Goal: Information Seeking & Learning: Learn about a topic

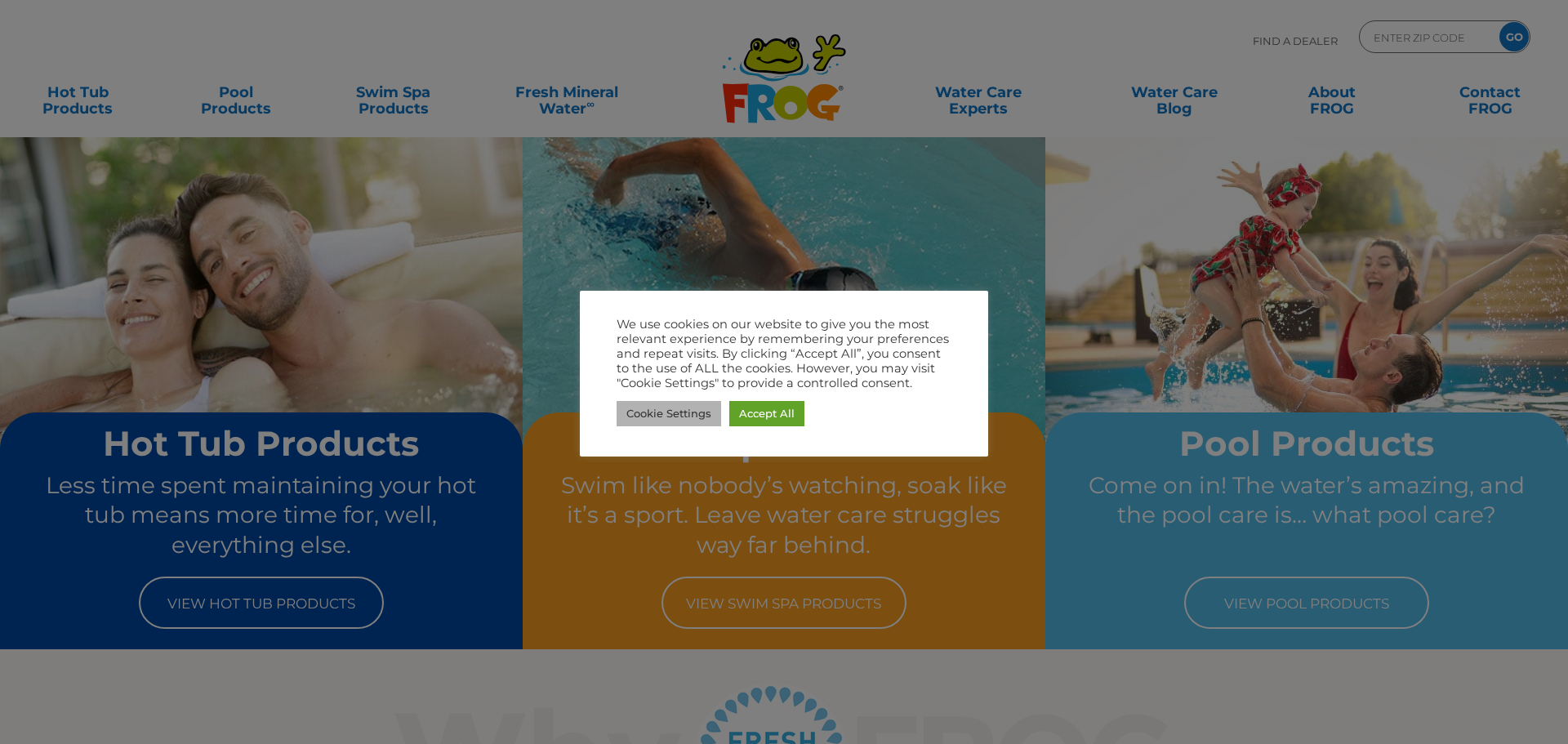
click at [659, 409] on link "Cookie Settings" at bounding box center [669, 413] width 105 height 25
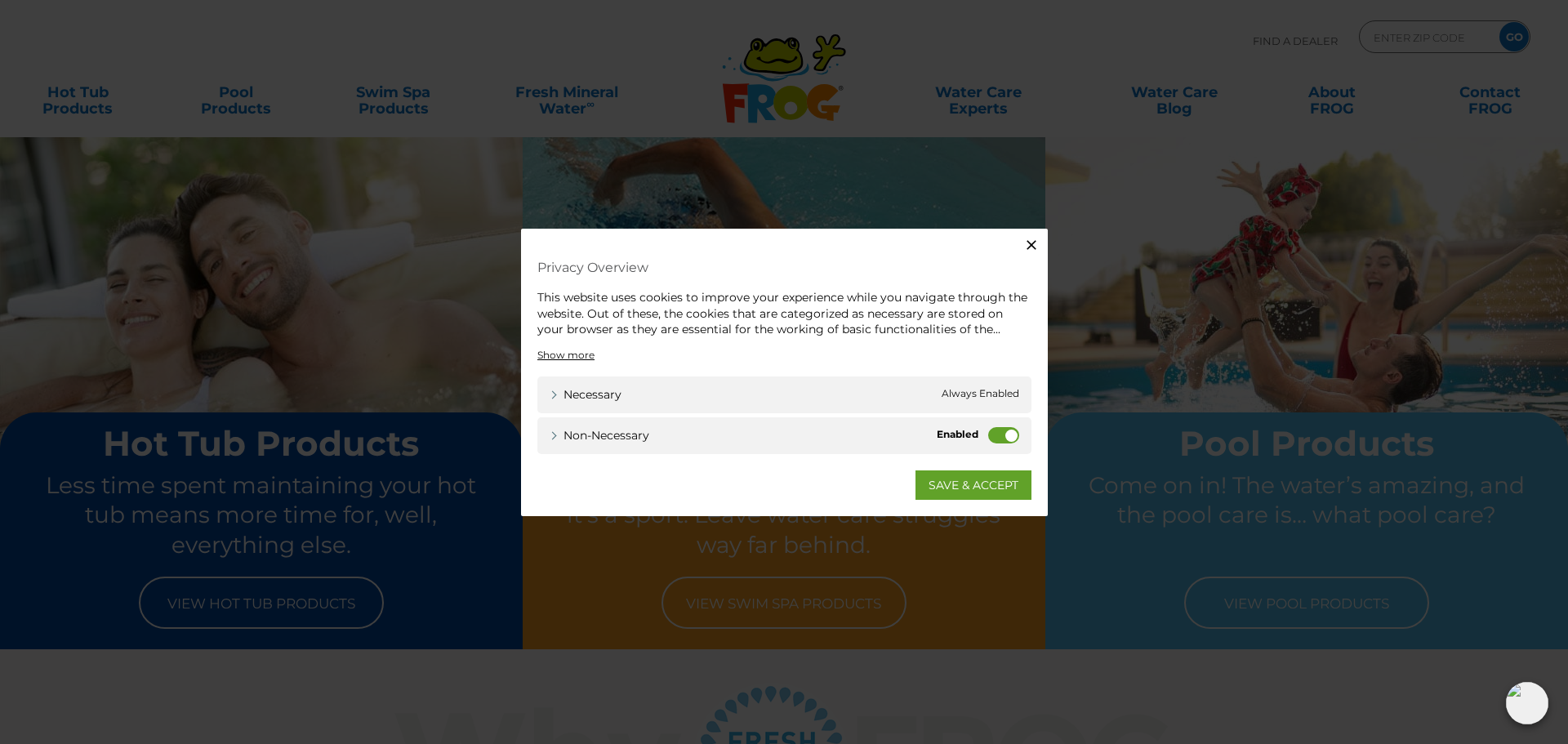
click at [1005, 439] on label "Non-necessary" at bounding box center [1003, 434] width 31 height 17
click at [0, 0] on input "Non-necessary" at bounding box center [0, 0] width 0 height 0
click at [976, 488] on link "SAVE & ACCEPT" at bounding box center [973, 484] width 116 height 29
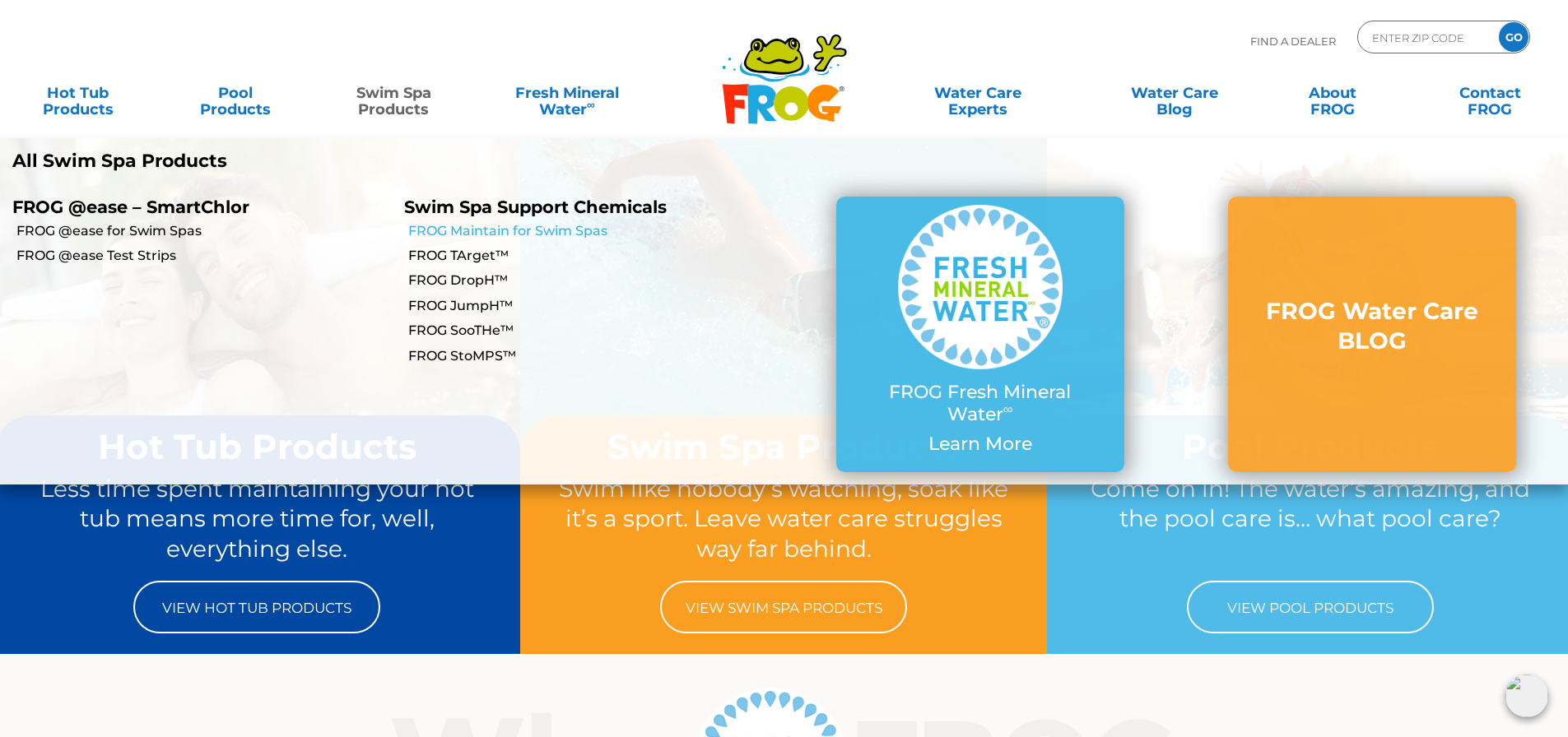
click at [508, 227] on link "FROG Maintain for Swim Spas" at bounding box center [595, 230] width 375 height 18
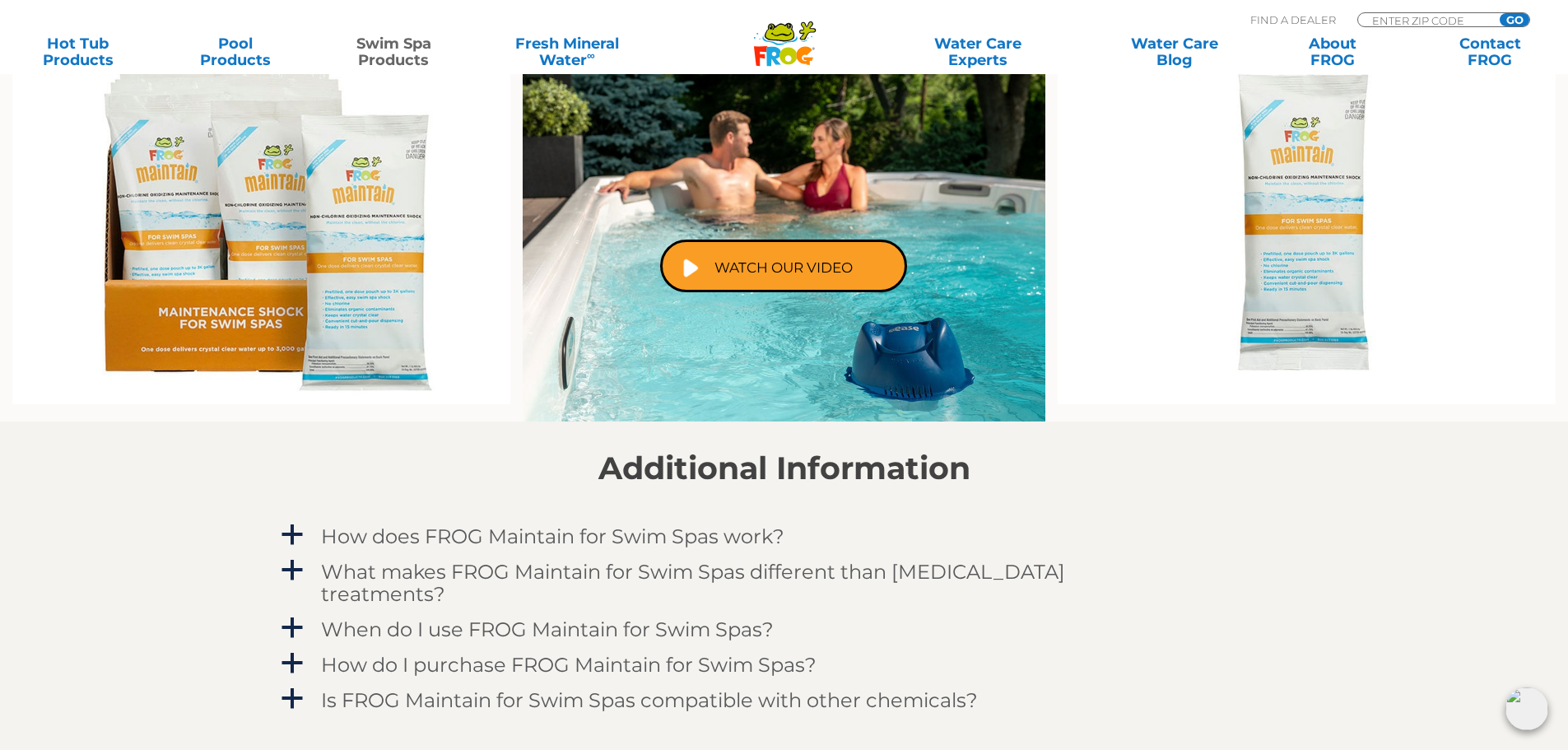
scroll to position [1152, 0]
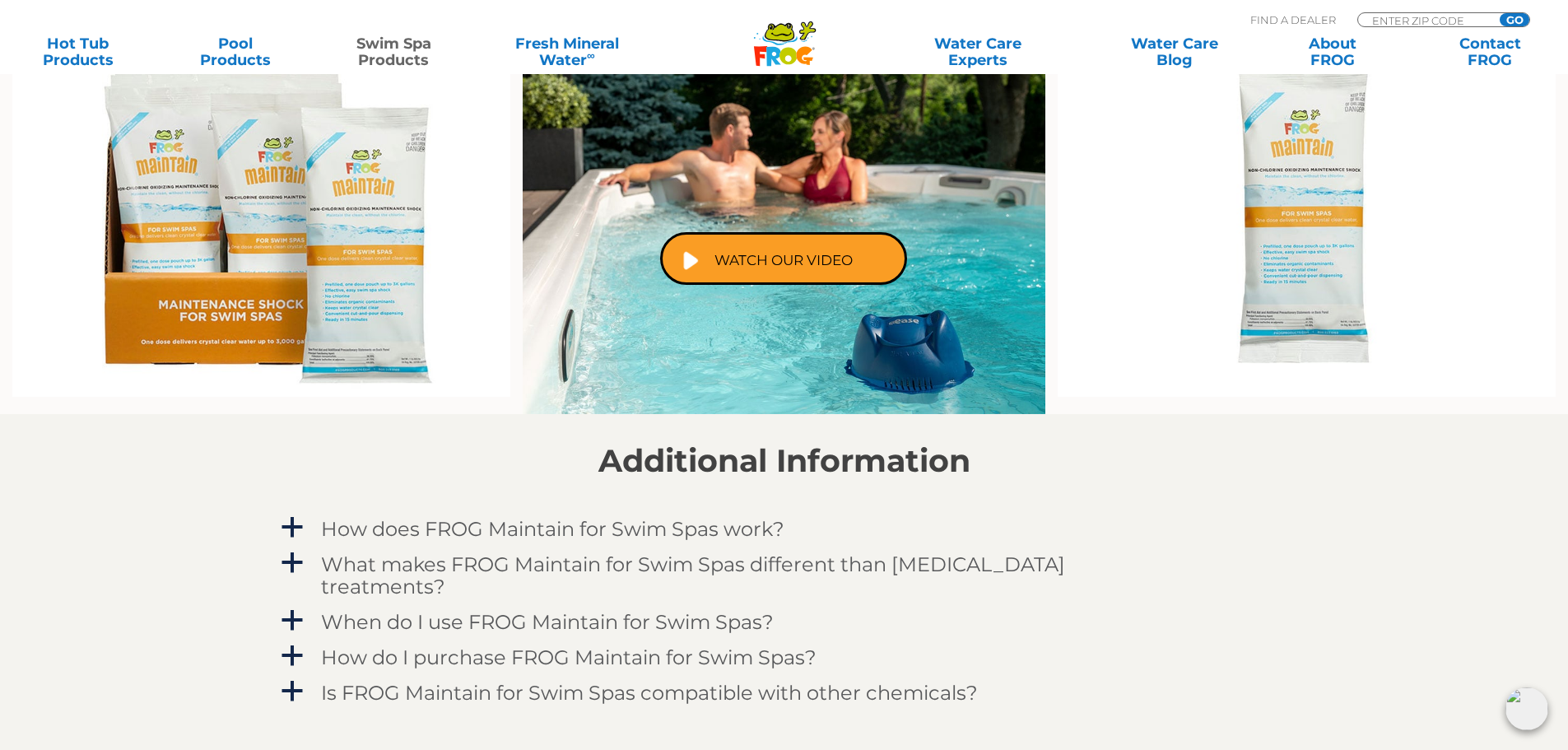
click at [292, 510] on div "Additional Information a How does FROG Maintain for Swim Spas work? FROG Mainta…" at bounding box center [784, 576] width 1012 height 267
click at [296, 519] on span "a" at bounding box center [292, 527] width 24 height 24
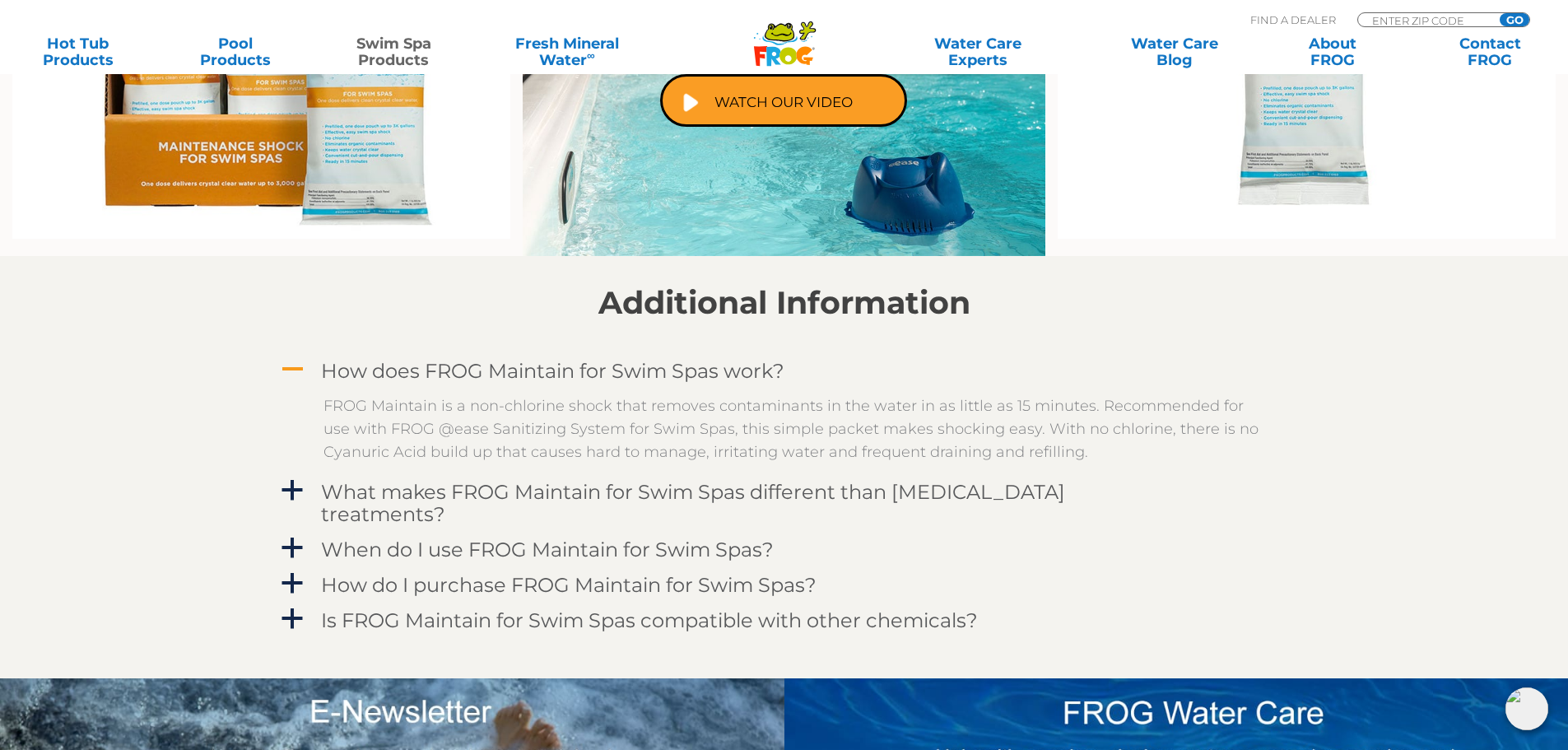
scroll to position [1317, 0]
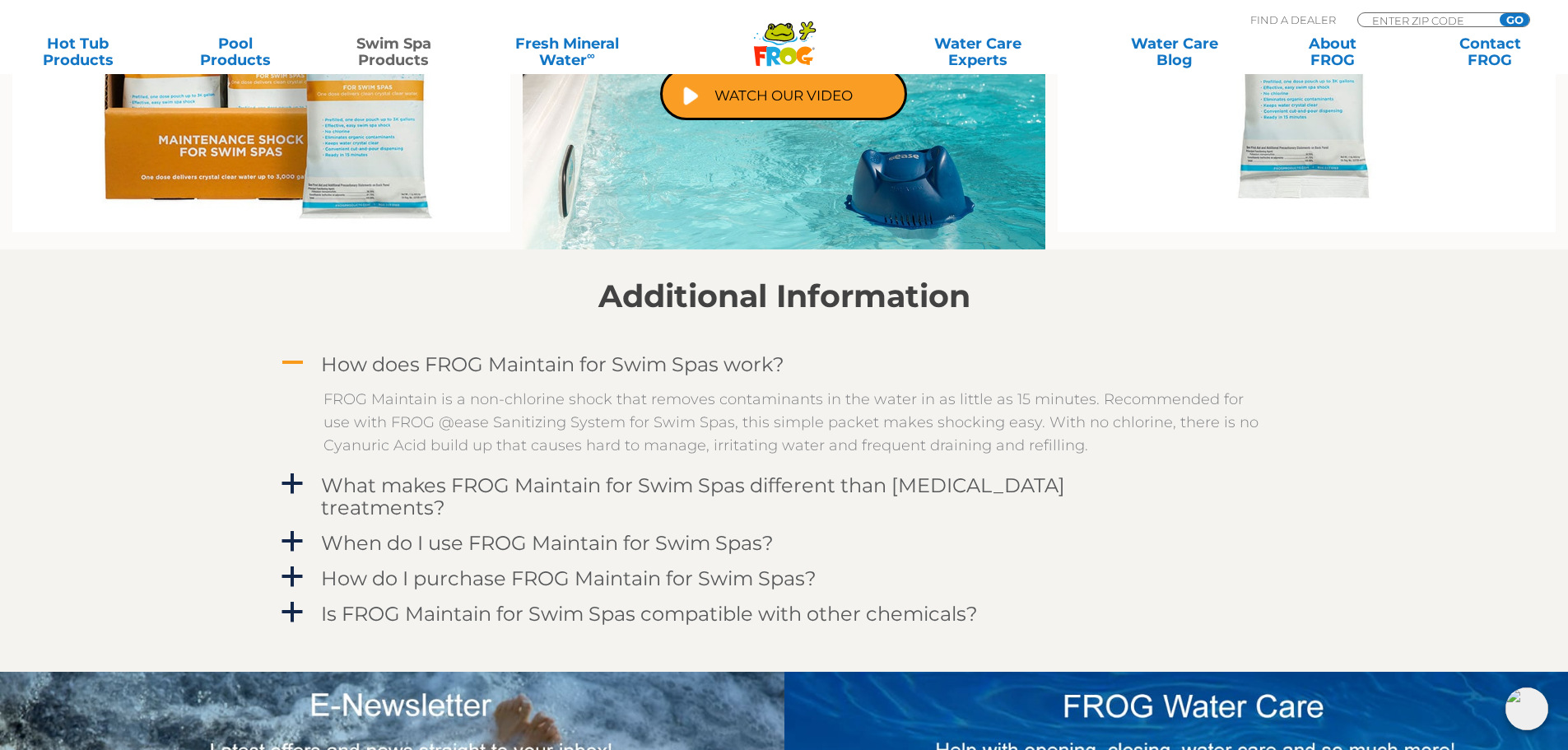
click at [294, 361] on span "A" at bounding box center [292, 363] width 24 height 24
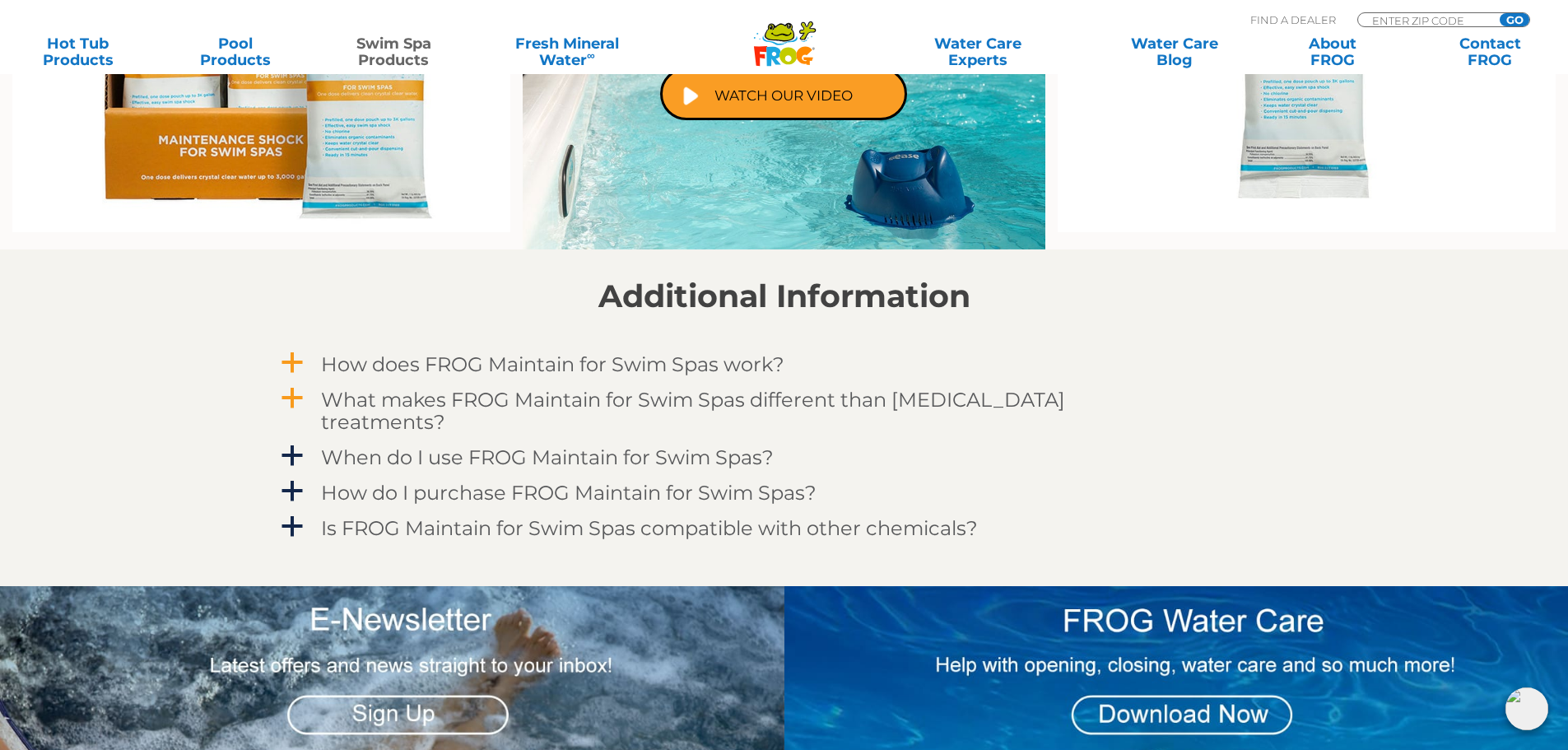
click at [280, 398] on span "a" at bounding box center [292, 398] width 24 height 24
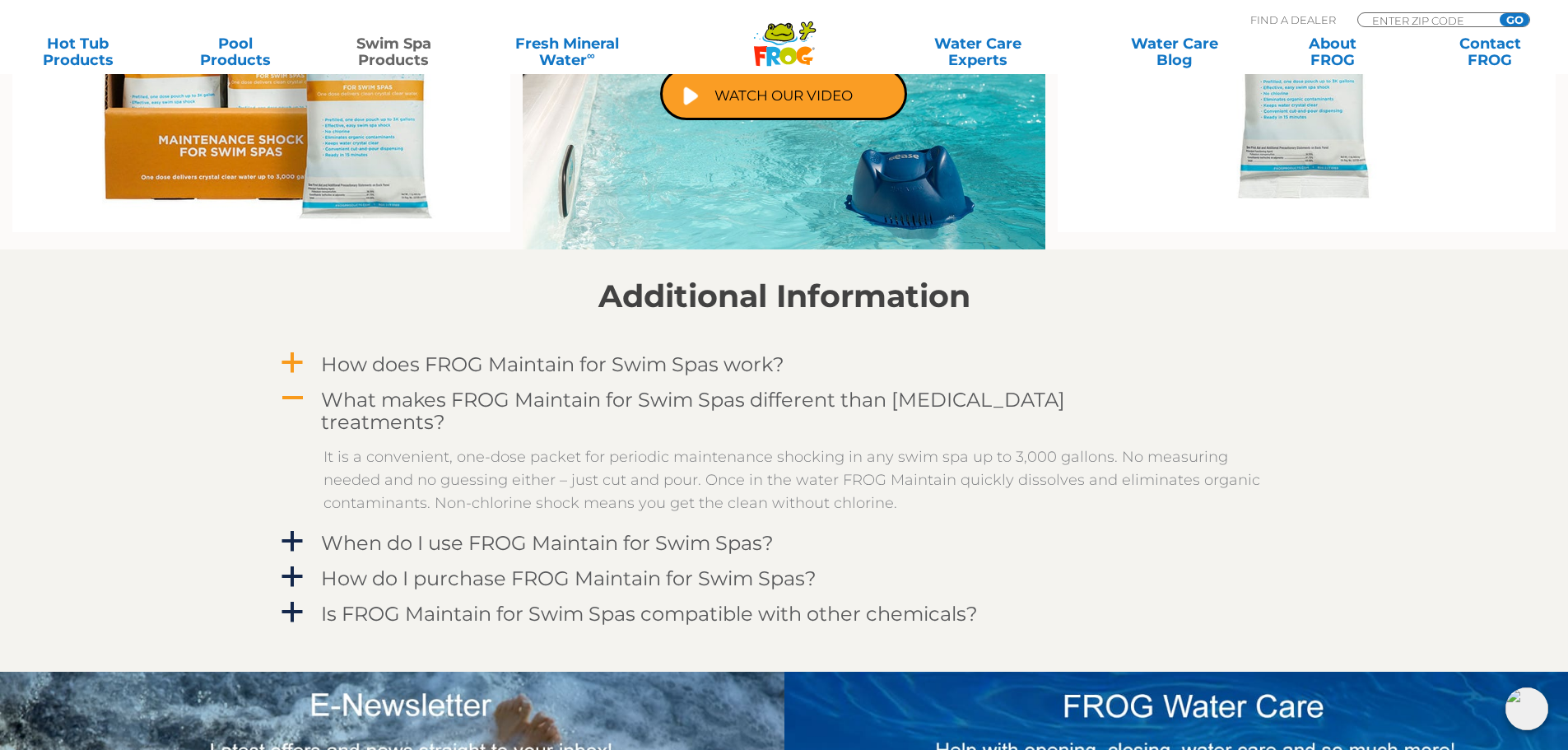
click at [296, 398] on span "A" at bounding box center [292, 398] width 24 height 24
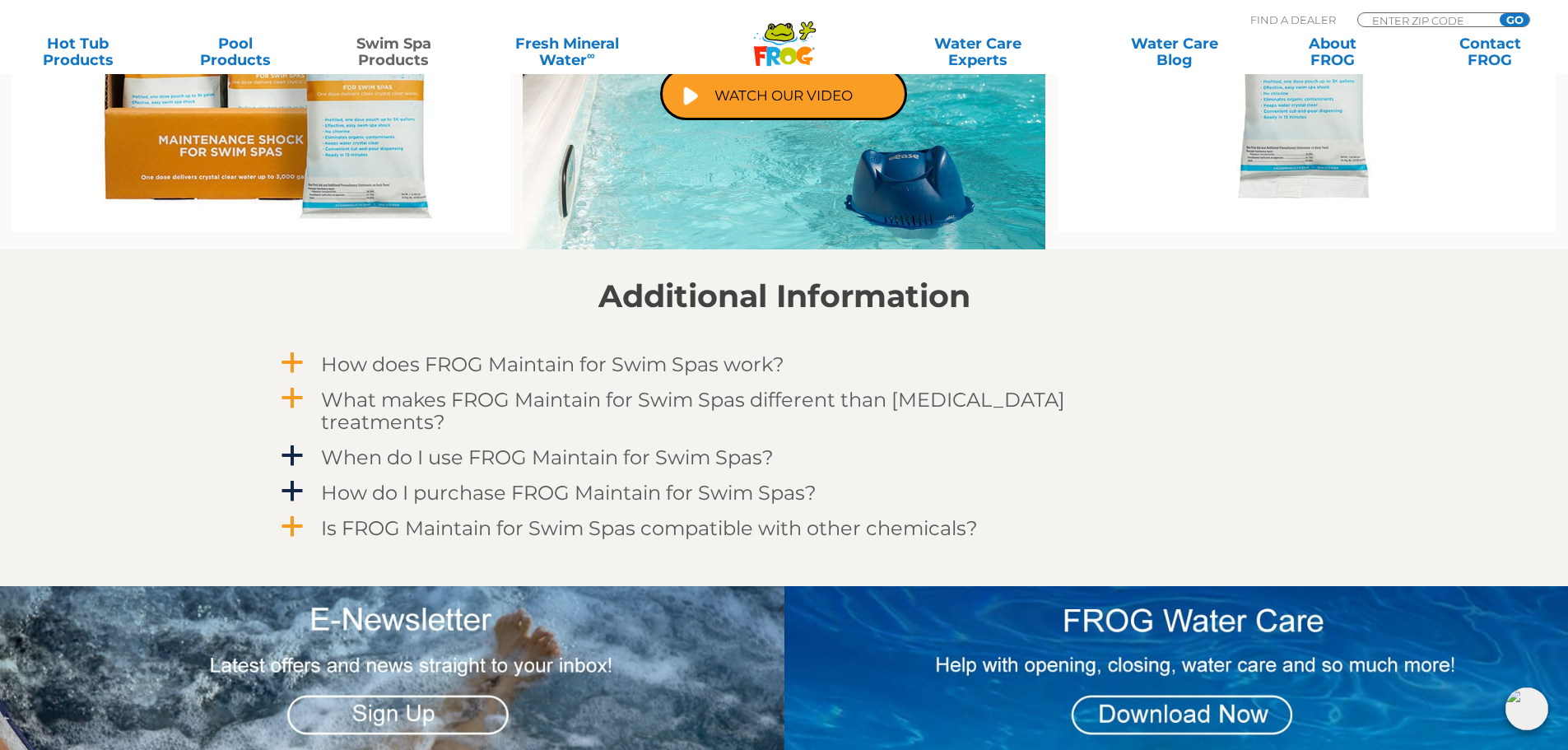
click at [291, 515] on span "a" at bounding box center [292, 526] width 24 height 24
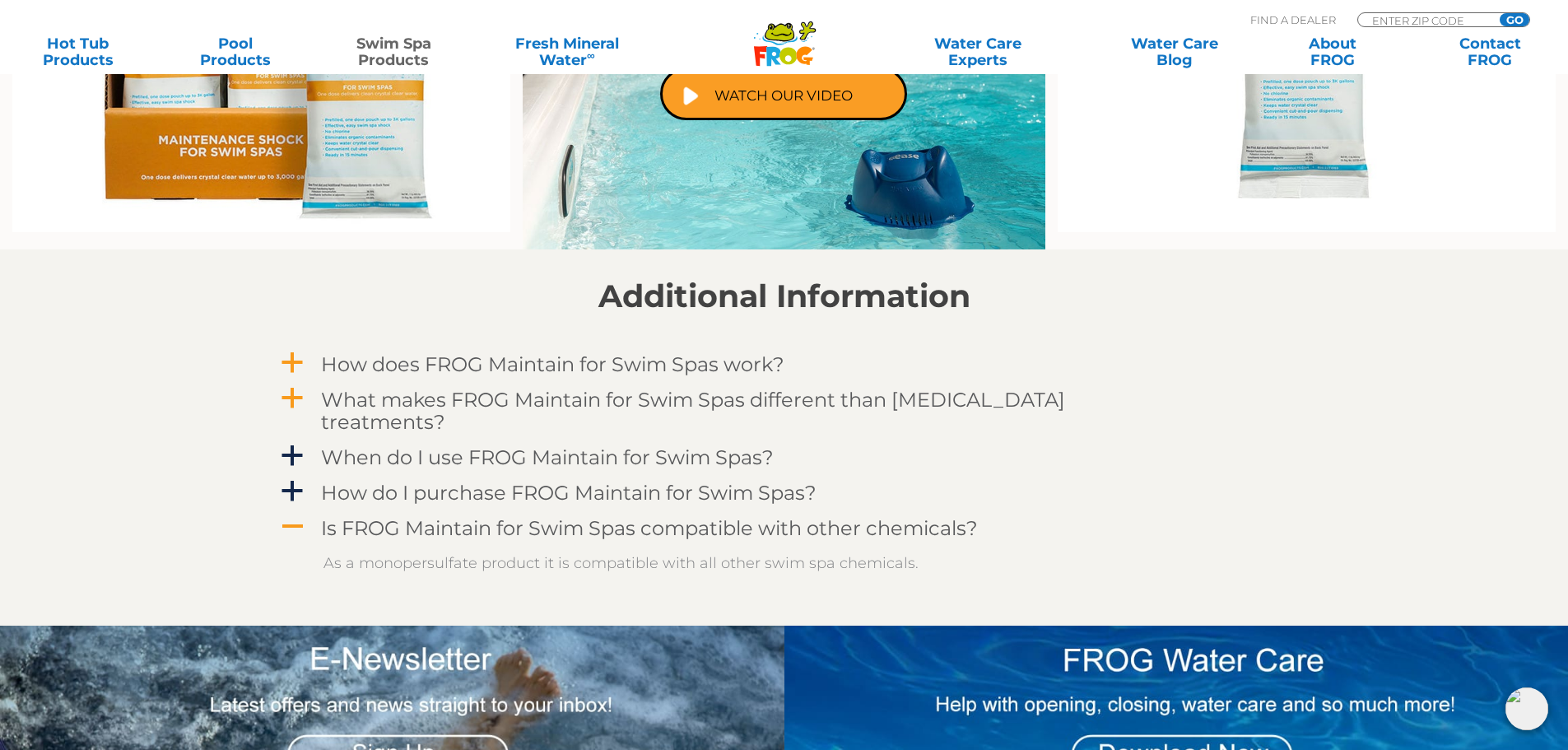
click at [291, 515] on span "A" at bounding box center [292, 526] width 24 height 24
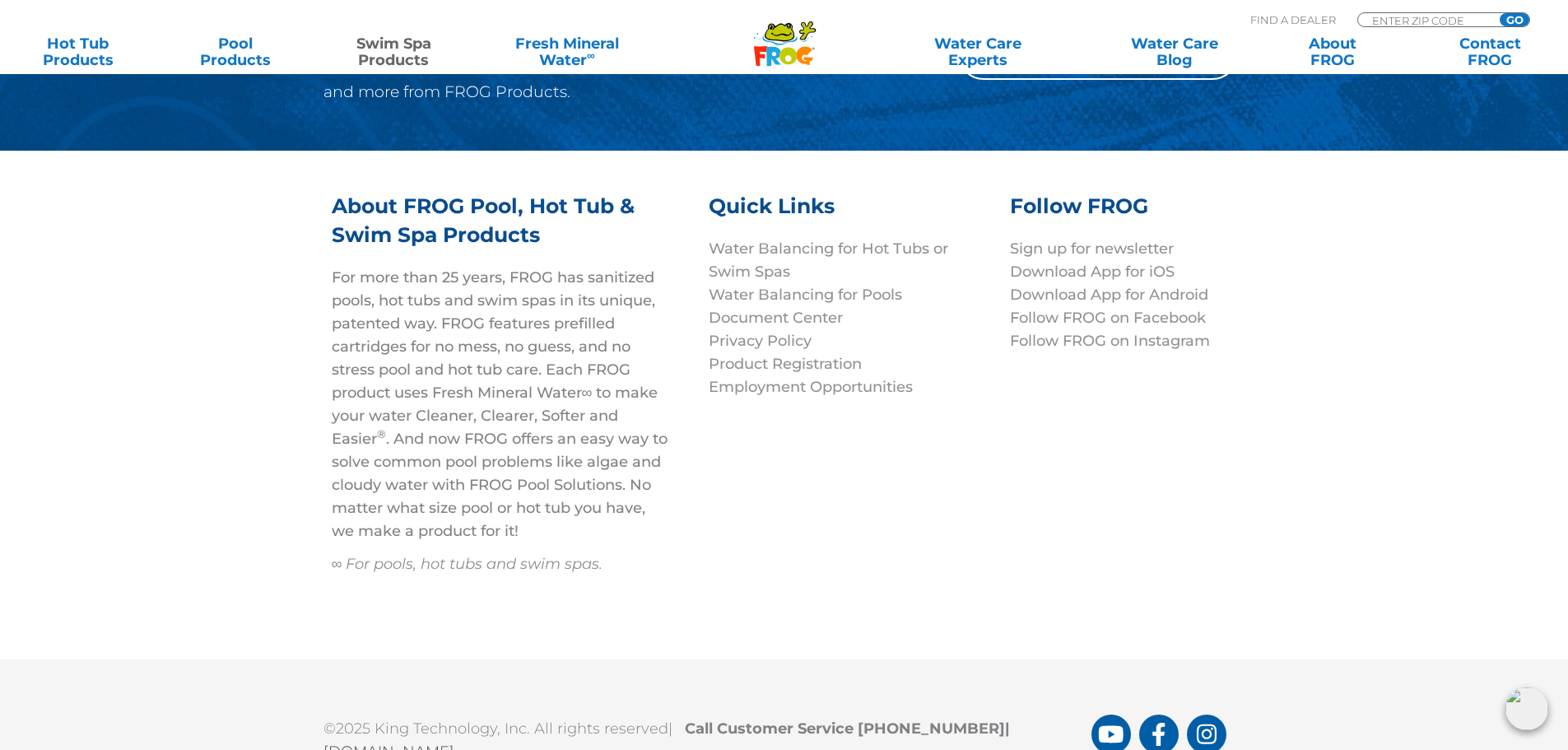
scroll to position [4040, 0]
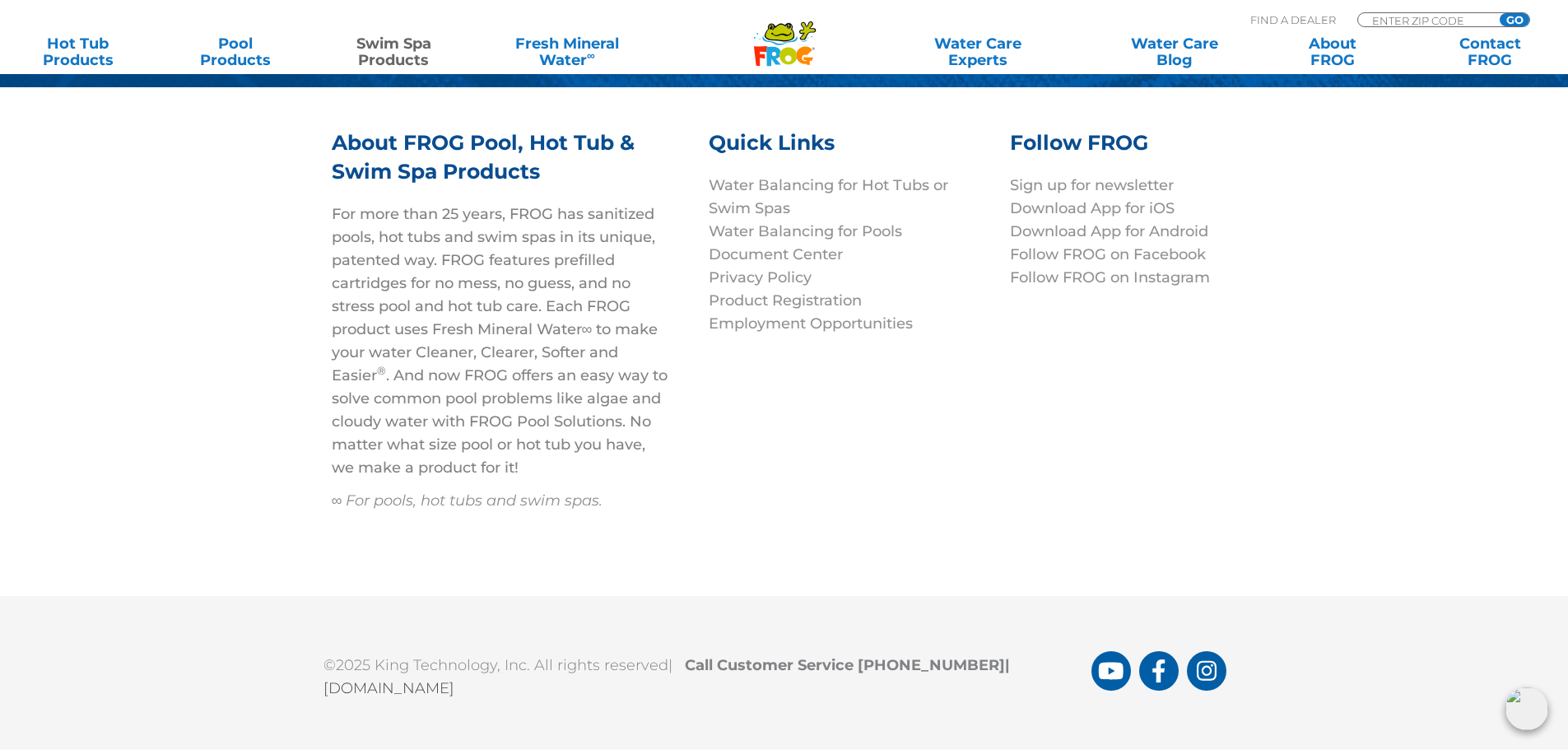
click at [385, 679] on link "[DOMAIN_NAME]" at bounding box center [389, 688] width 131 height 18
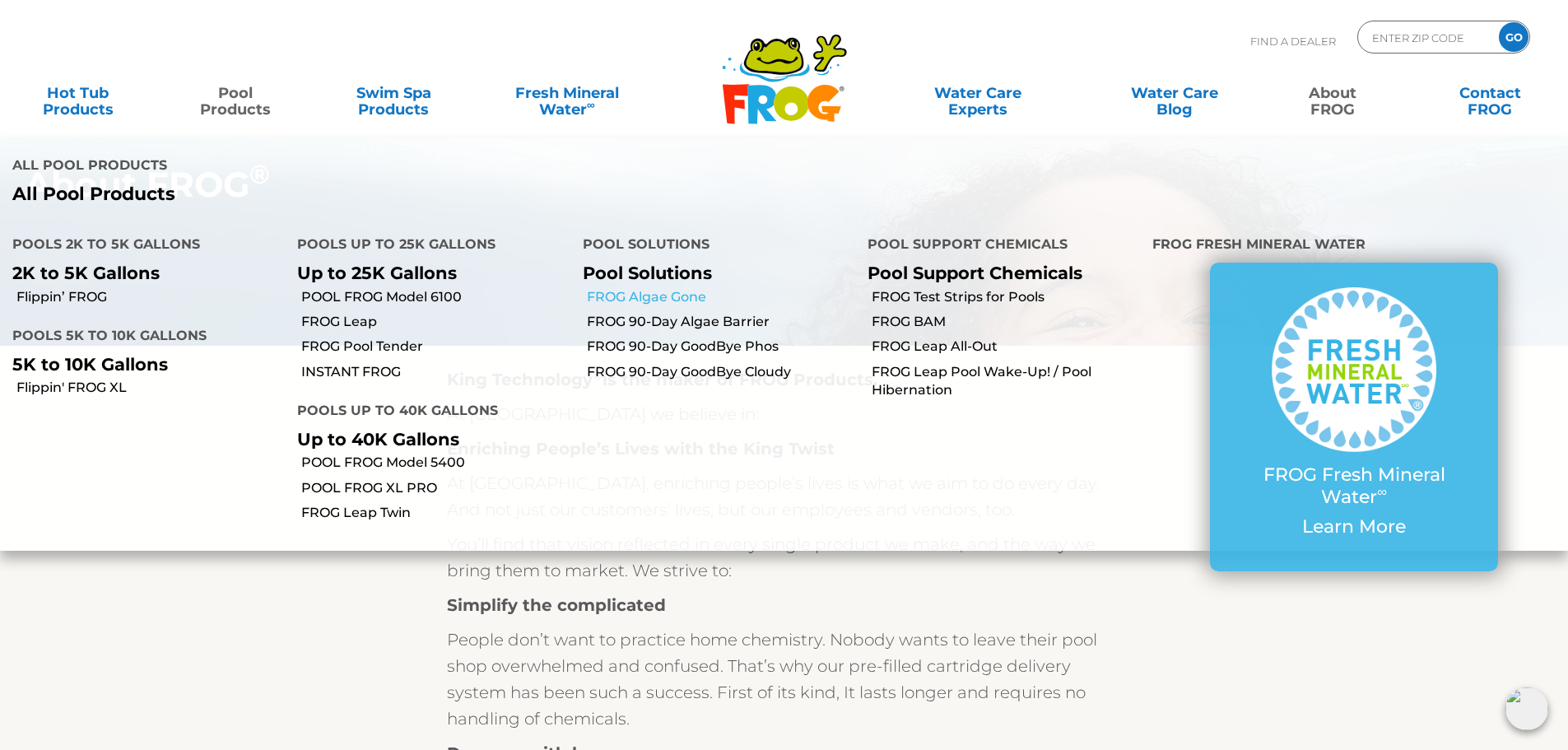
click at [657, 289] on link "FROG Algae Gone" at bounding box center [721, 297] width 268 height 18
